Goal: Information Seeking & Learning: Learn about a topic

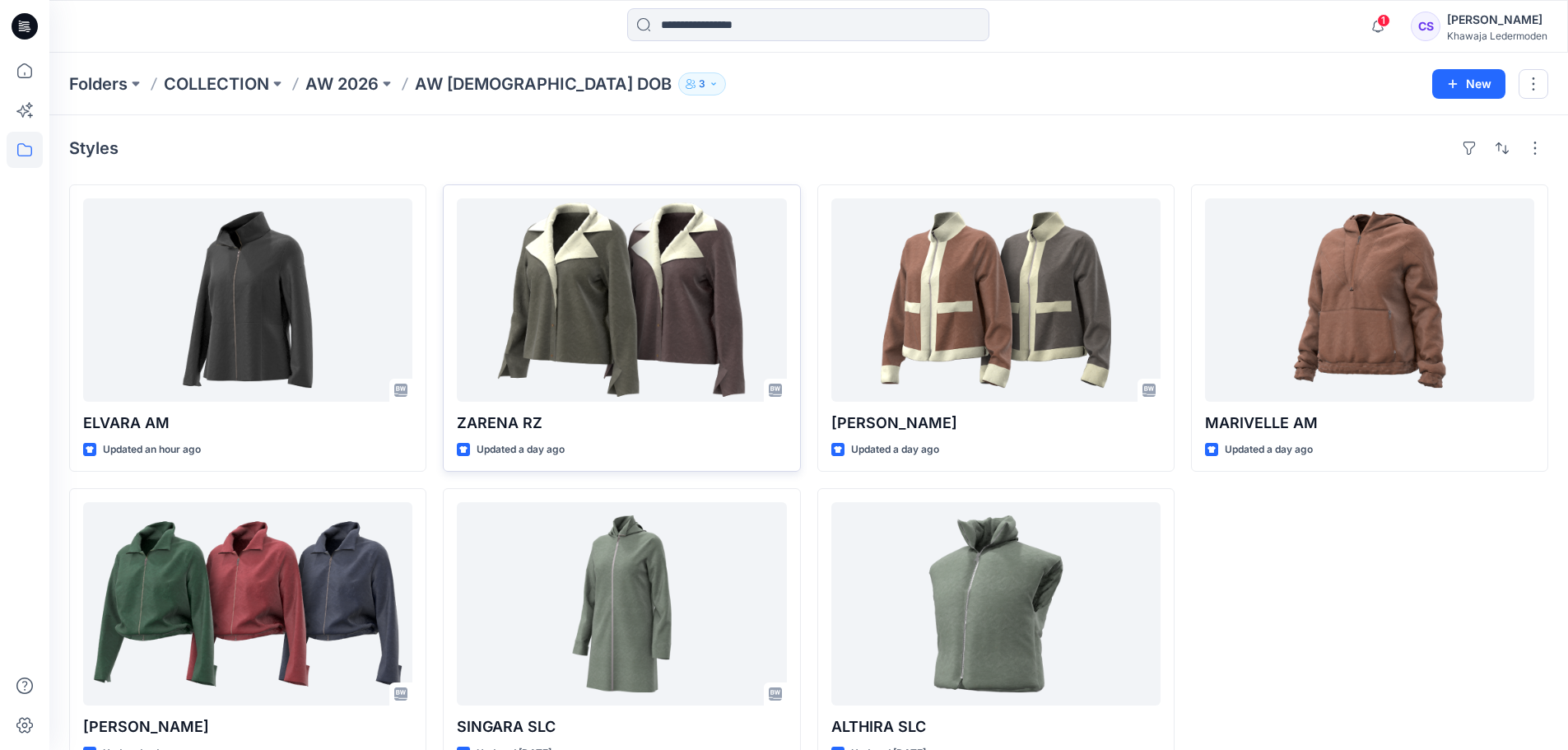
scroll to position [45, 0]
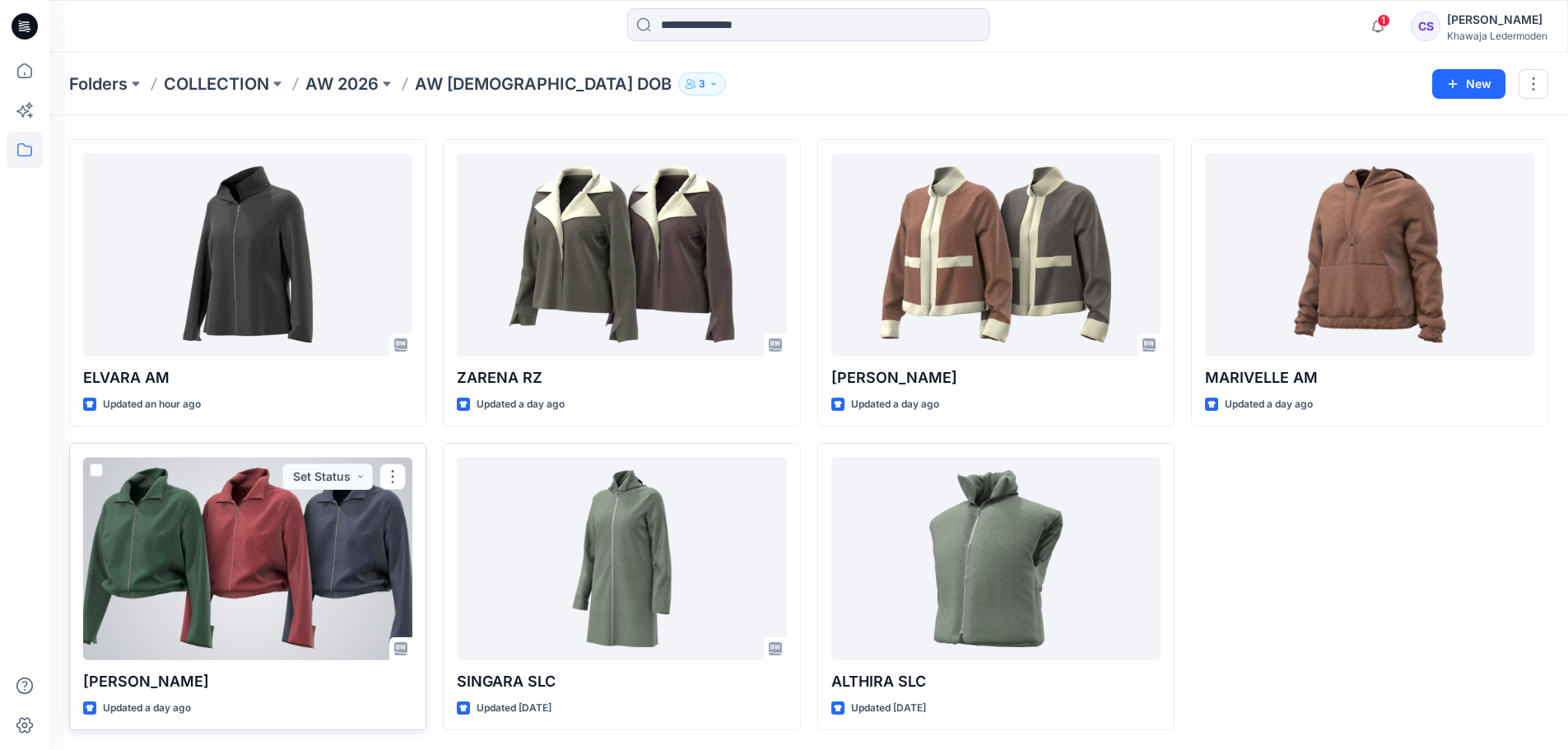
click at [230, 592] on div at bounding box center [247, 559] width 329 height 204
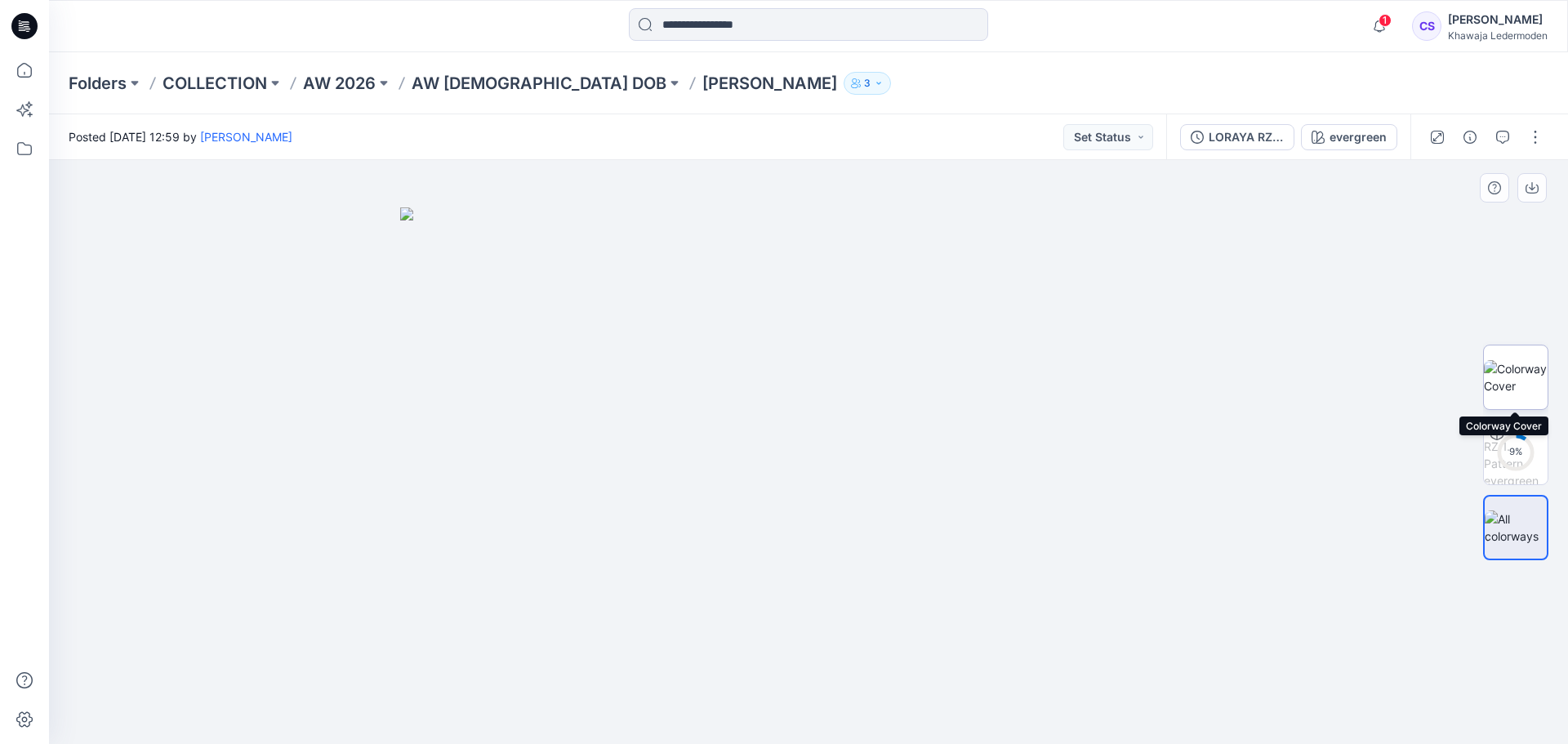
click at [1518, 386] on img at bounding box center [1515, 377] width 64 height 34
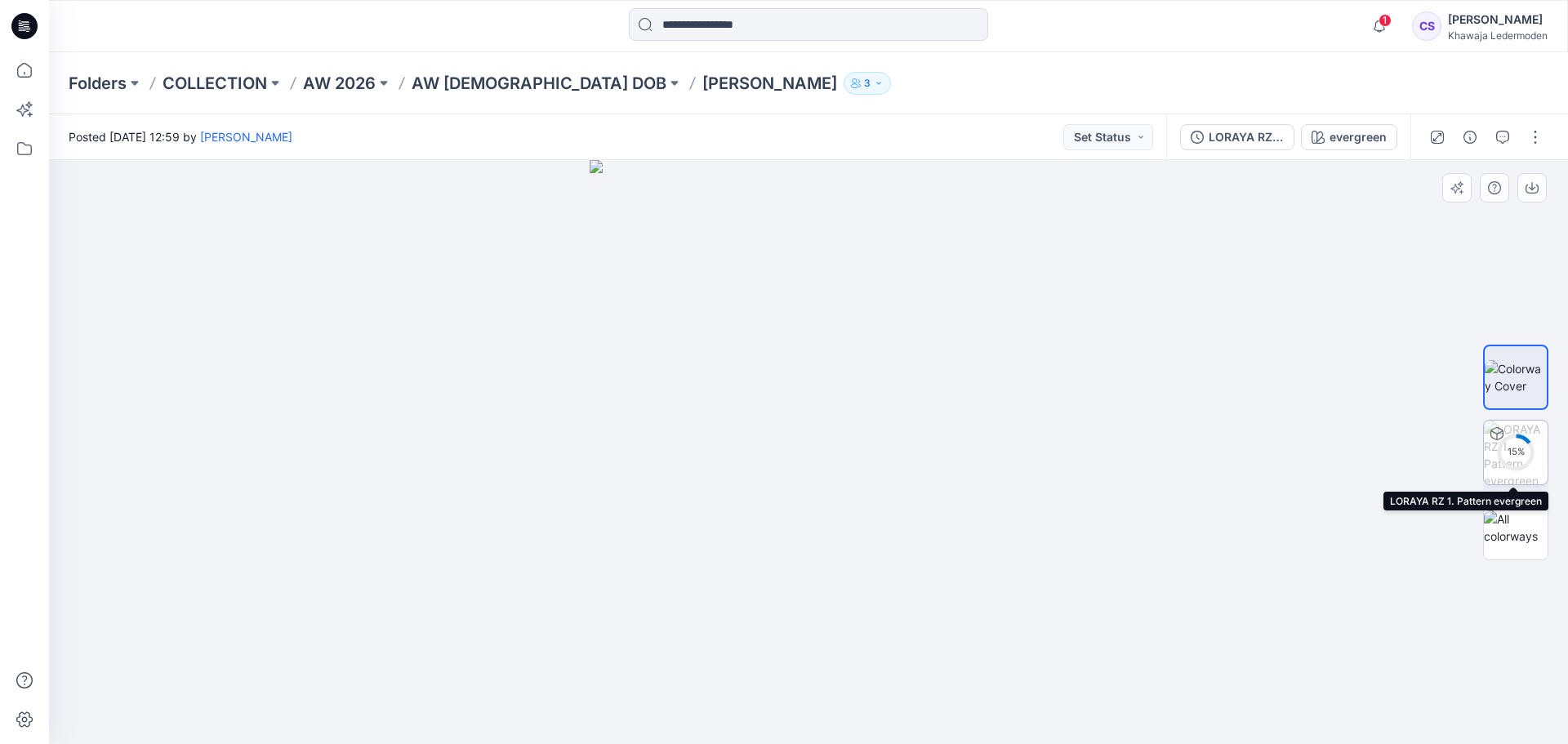
click at [1520, 449] on div "15 %" at bounding box center [1515, 452] width 39 height 14
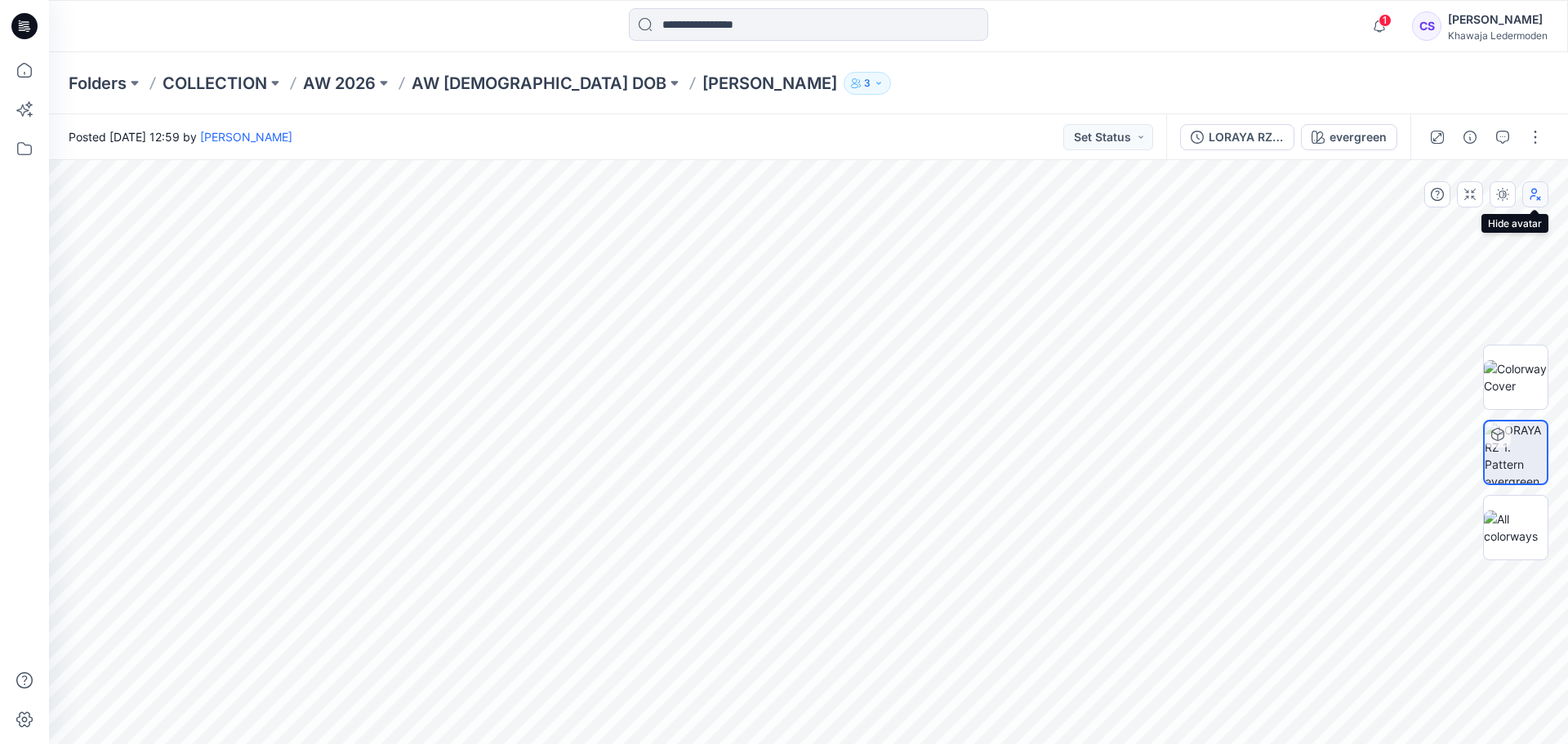
click at [1533, 197] on icon "button" at bounding box center [1535, 194] width 13 height 13
click at [463, 87] on p "AW [DEMOGRAPHIC_DATA] DOB" at bounding box center [538, 83] width 255 height 23
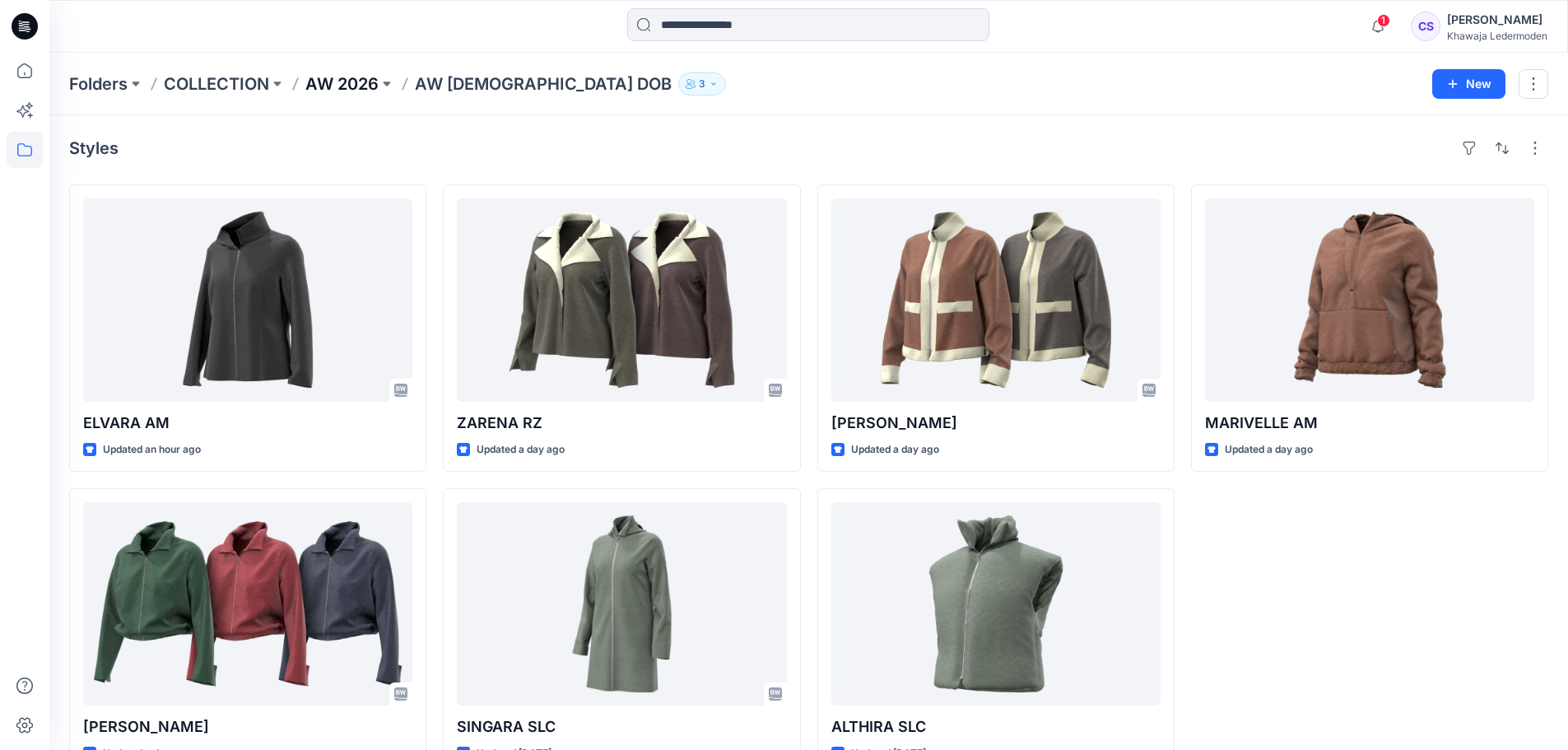
click at [325, 86] on p "AW 2026" at bounding box center [342, 84] width 74 height 23
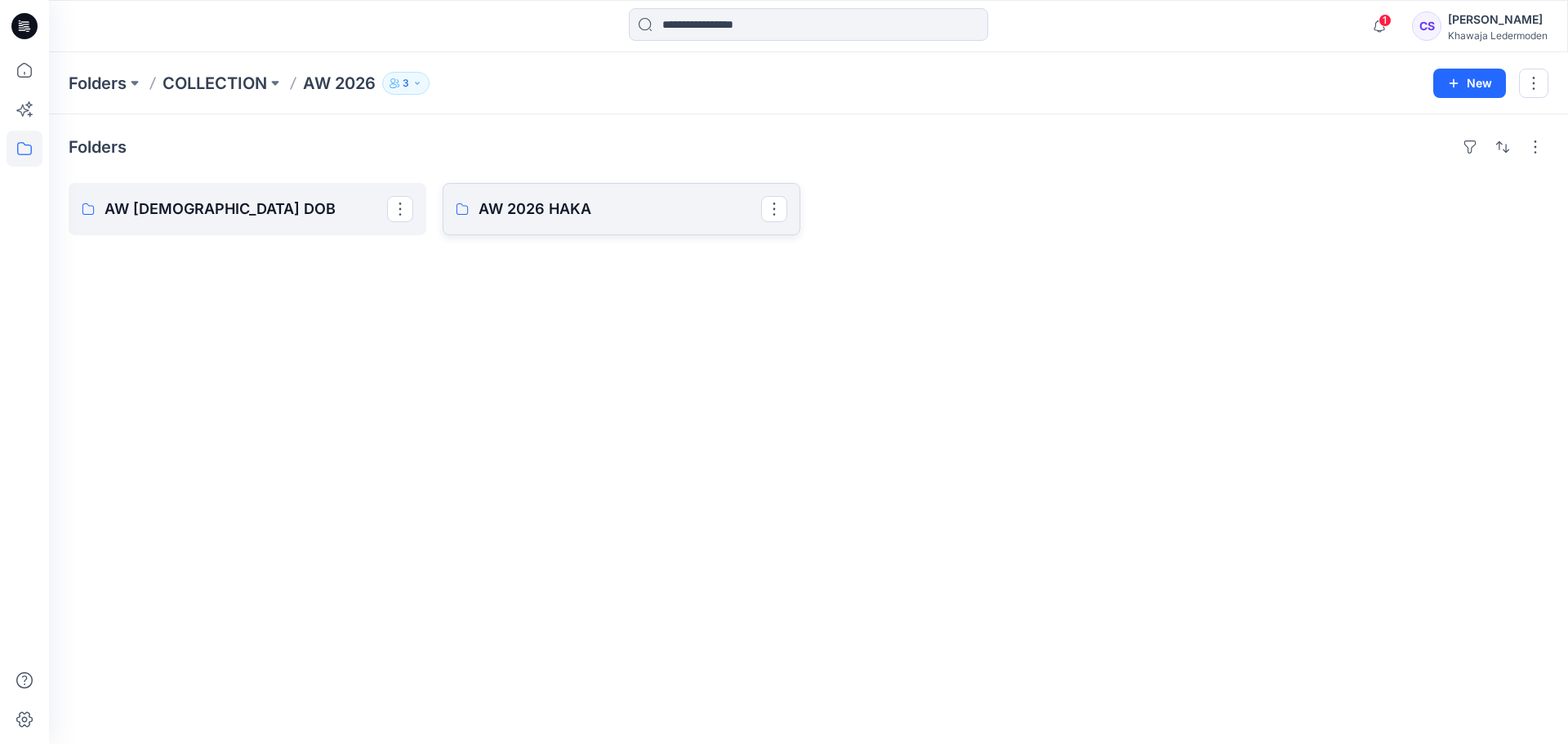
click at [543, 222] on link "AW 2026 HAKA" at bounding box center [621, 209] width 358 height 52
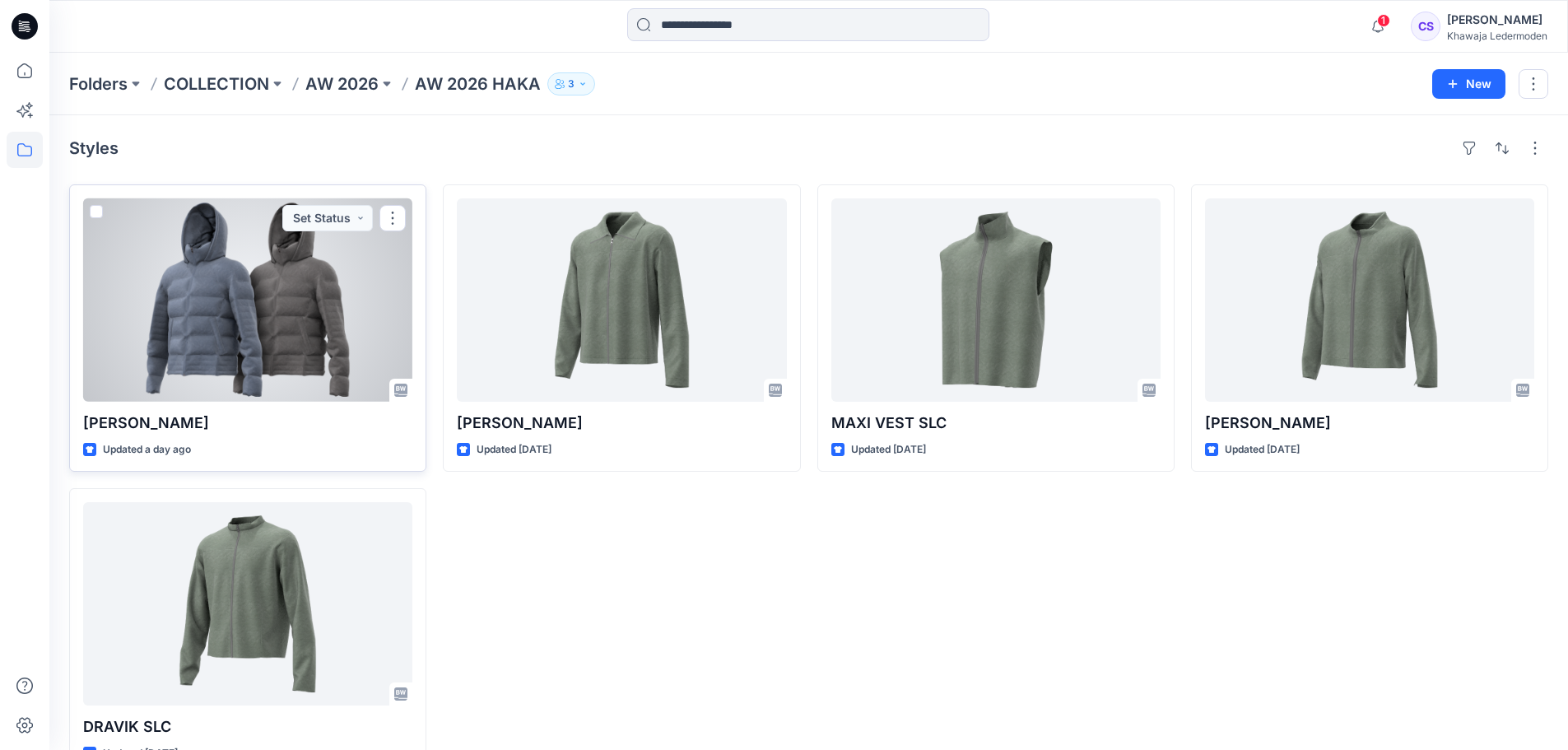
click at [184, 315] on div at bounding box center [247, 300] width 329 height 204
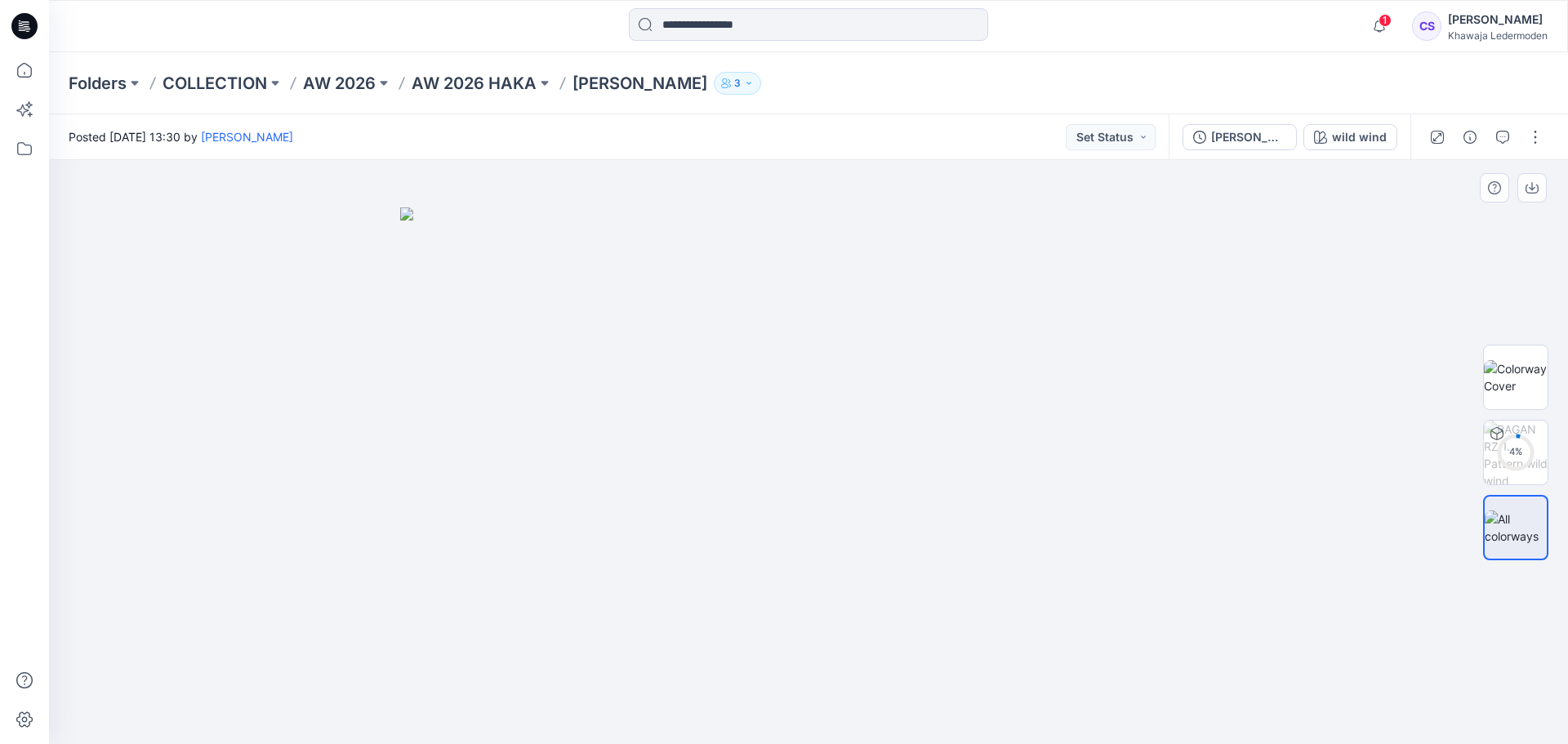
click at [1199, 465] on img at bounding box center [809, 476] width 817 height 537
drag, startPoint x: 1189, startPoint y: 466, endPoint x: 747, endPoint y: 464, distance: 442.0
click at [747, 464] on img at bounding box center [809, 476] width 817 height 537
click at [459, 84] on p "AW 2026 HAKA" at bounding box center [473, 83] width 125 height 23
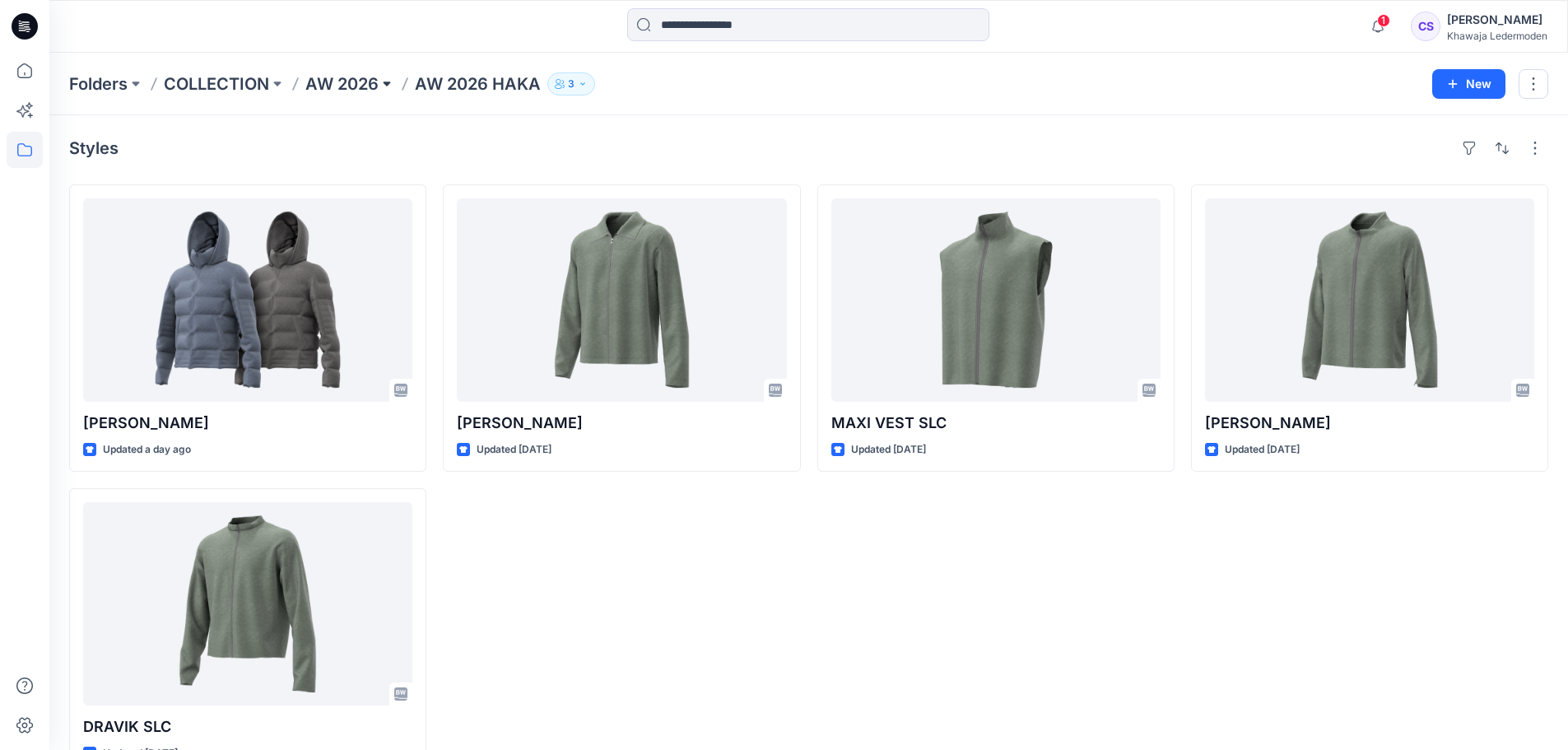
click at [385, 86] on button at bounding box center [387, 84] width 16 height 23
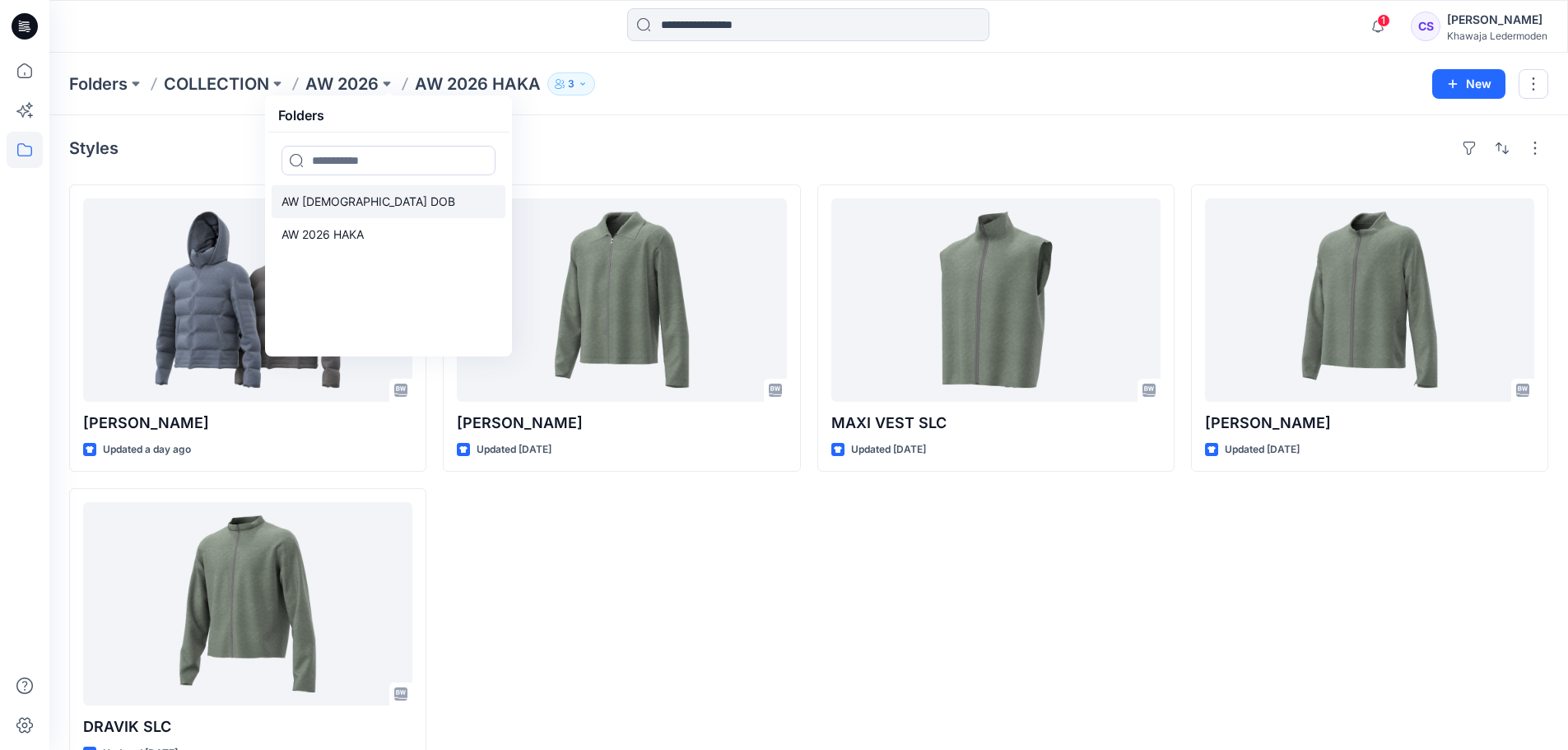
click at [368, 196] on link "AW [DEMOGRAPHIC_DATA] DOB" at bounding box center [388, 202] width 234 height 33
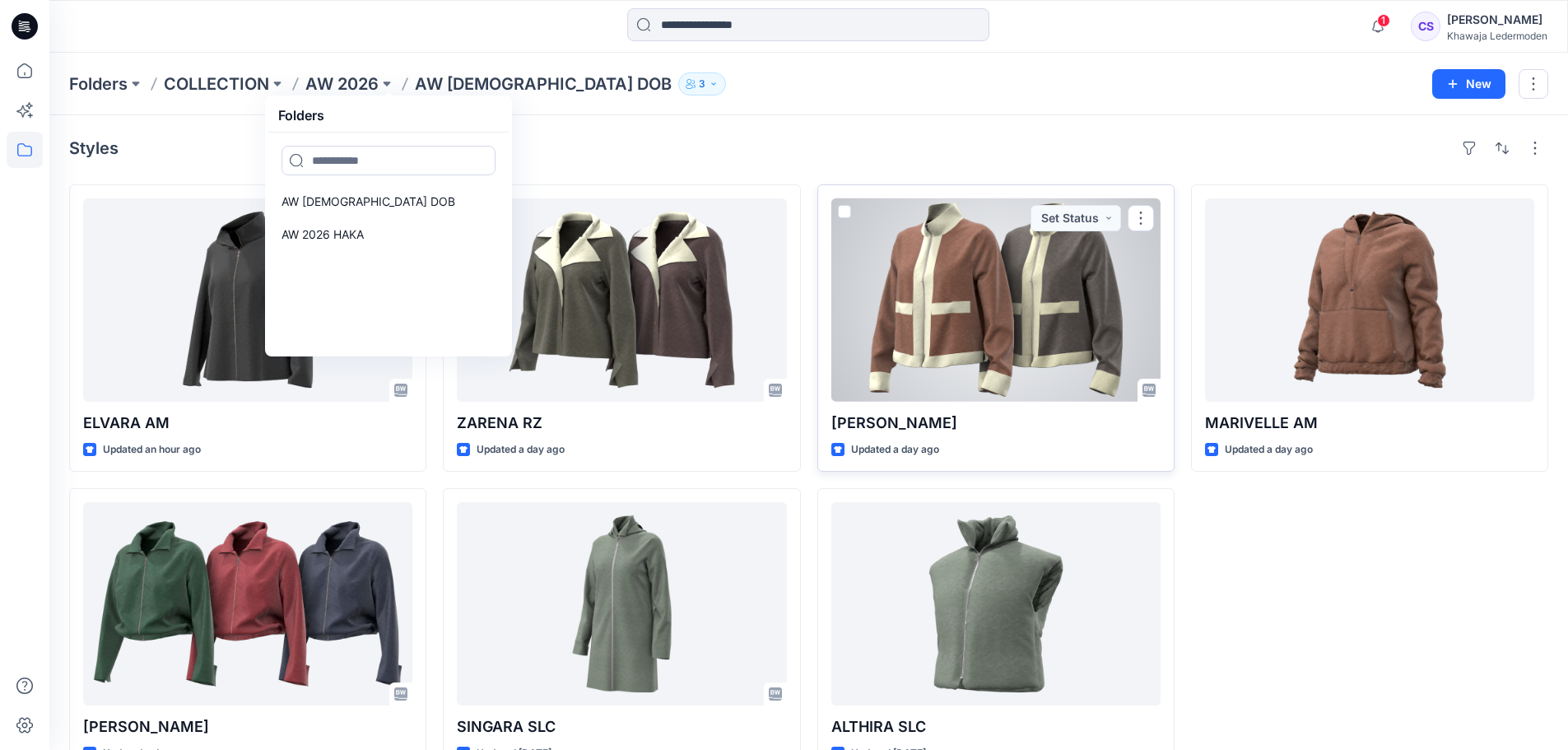
click at [954, 294] on div at bounding box center [996, 300] width 329 height 204
